Goal: Task Accomplishment & Management: Complete application form

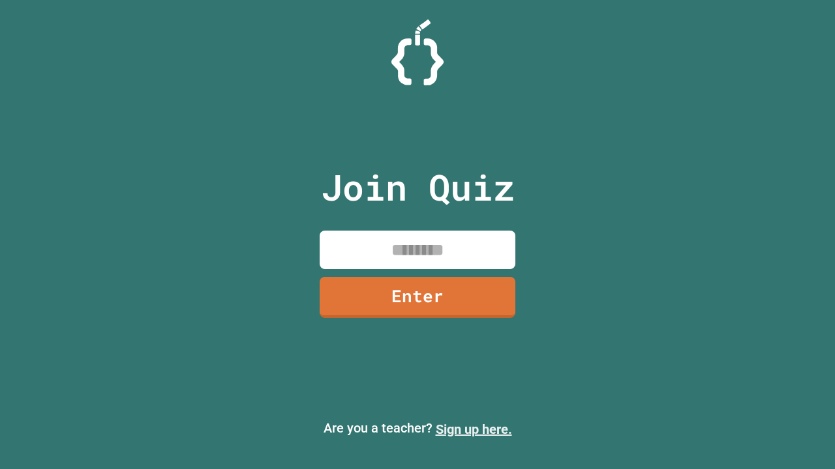
click at [473, 430] on link "Sign up here." at bounding box center [474, 430] width 76 height 16
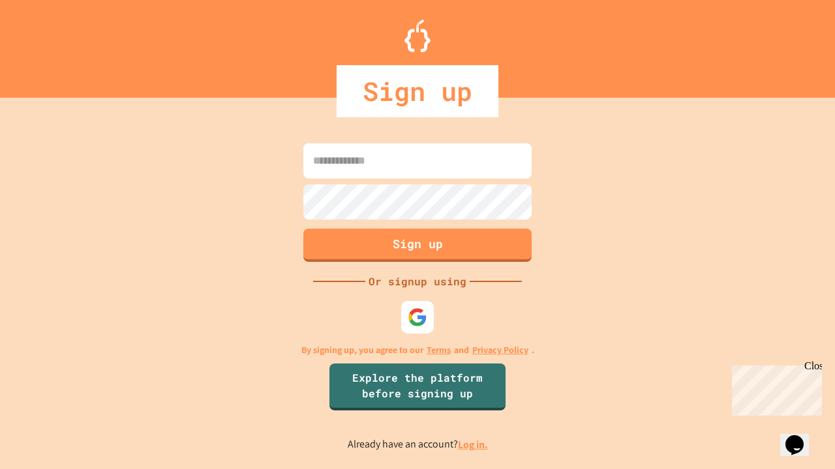
click at [473, 445] on link "Log in." at bounding box center [473, 445] width 30 height 14
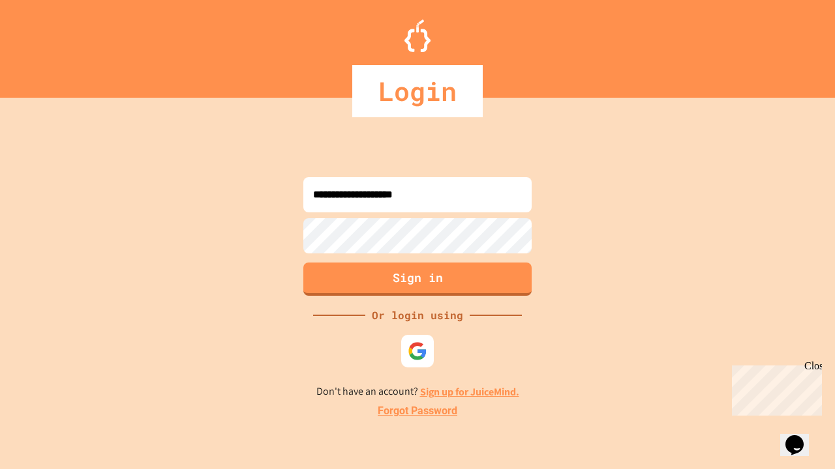
type input "**********"
